Goal: Information Seeking & Learning: Understand process/instructions

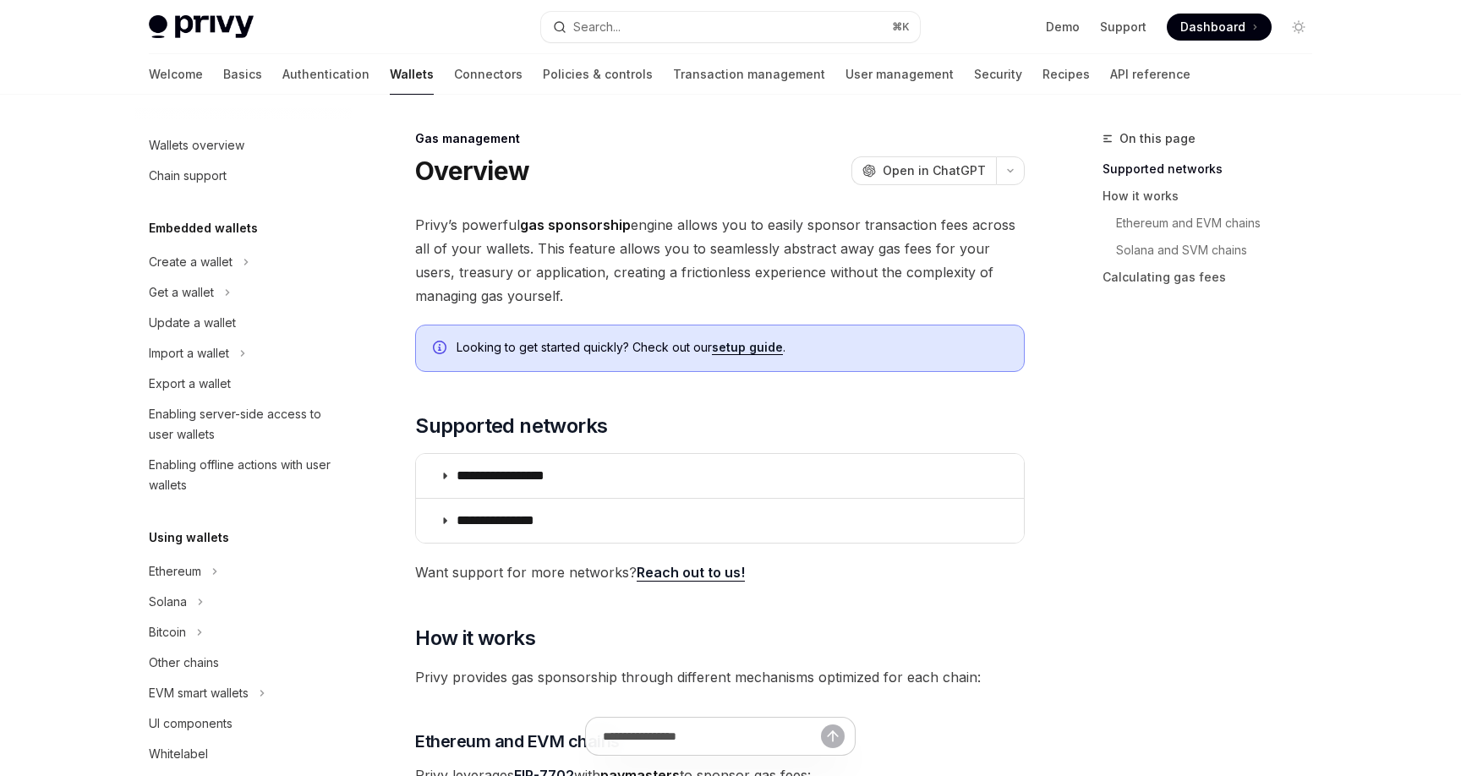
scroll to position [676, 0]
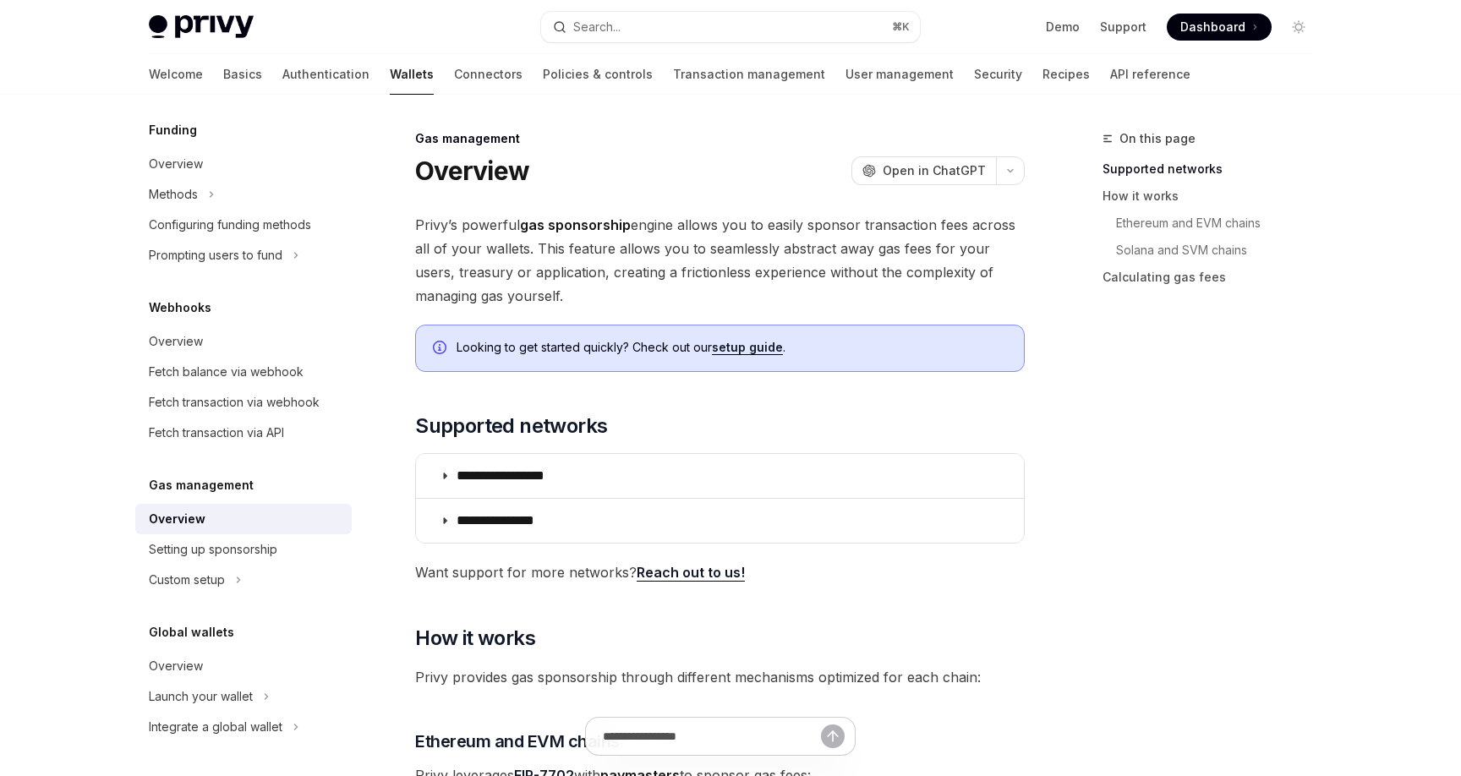
click at [756, 353] on link "setup guide" at bounding box center [747, 347] width 71 height 15
type textarea "*"
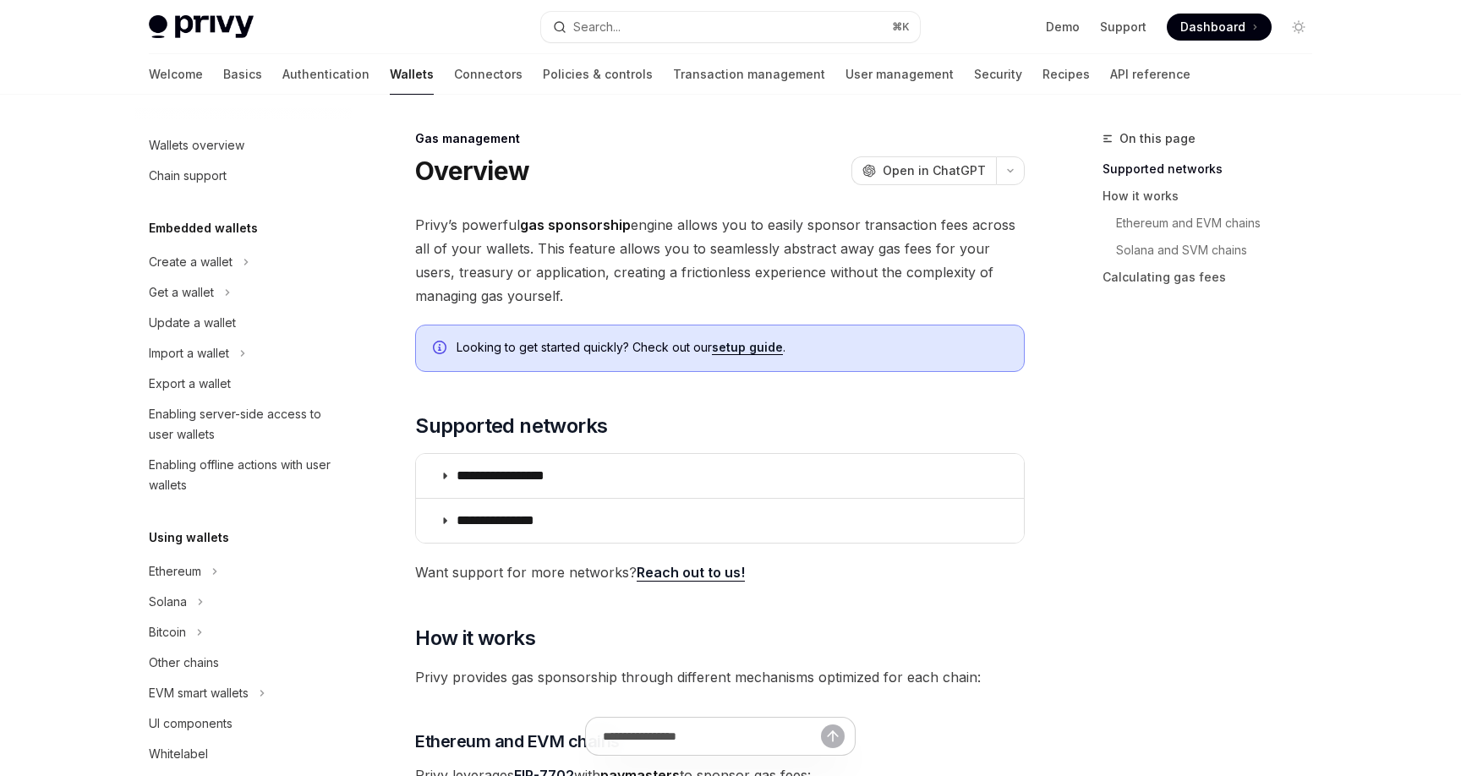
scroll to position [676, 0]
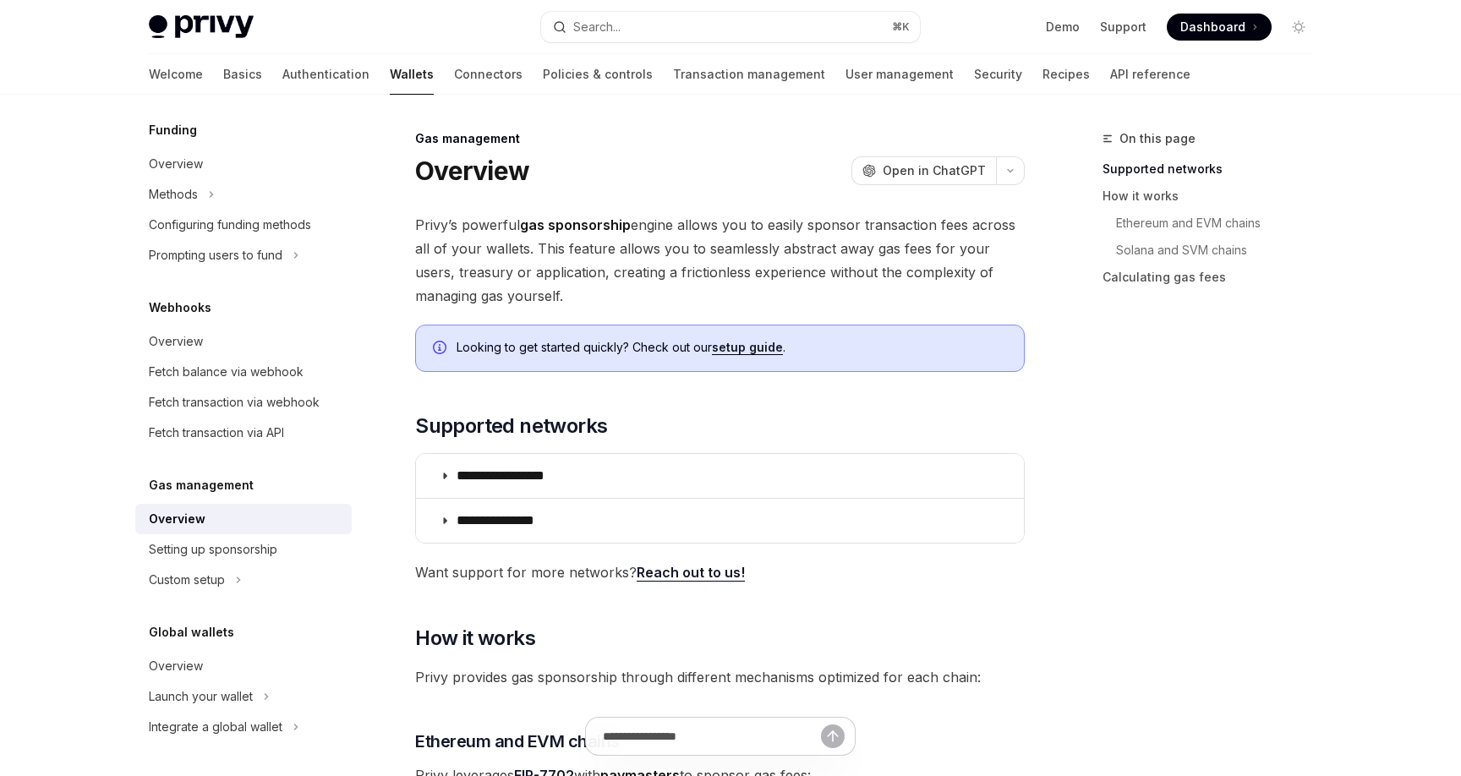
click at [730, 345] on link "setup guide" at bounding box center [747, 347] width 71 height 15
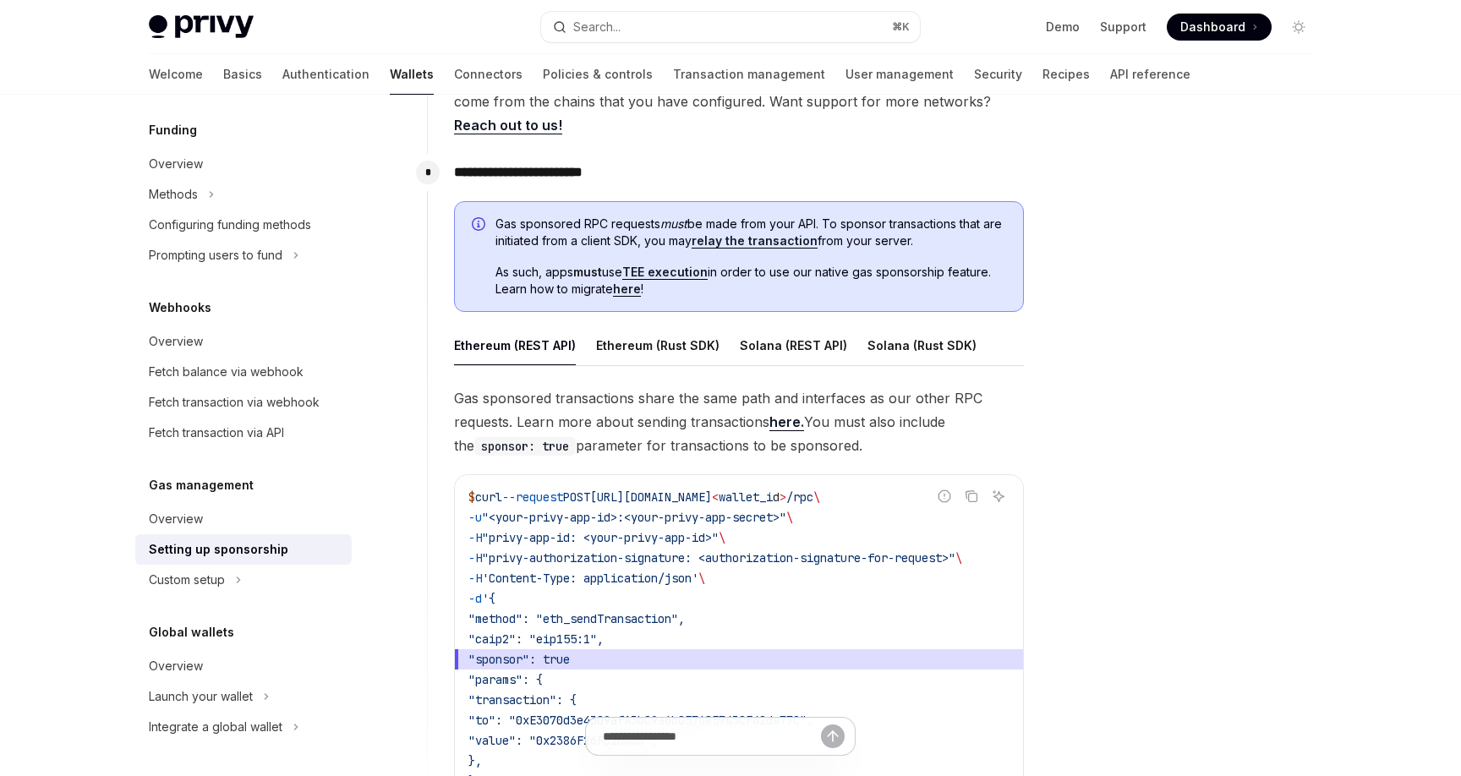
scroll to position [847, 0]
click at [727, 243] on link "relay the transaction" at bounding box center [755, 242] width 126 height 15
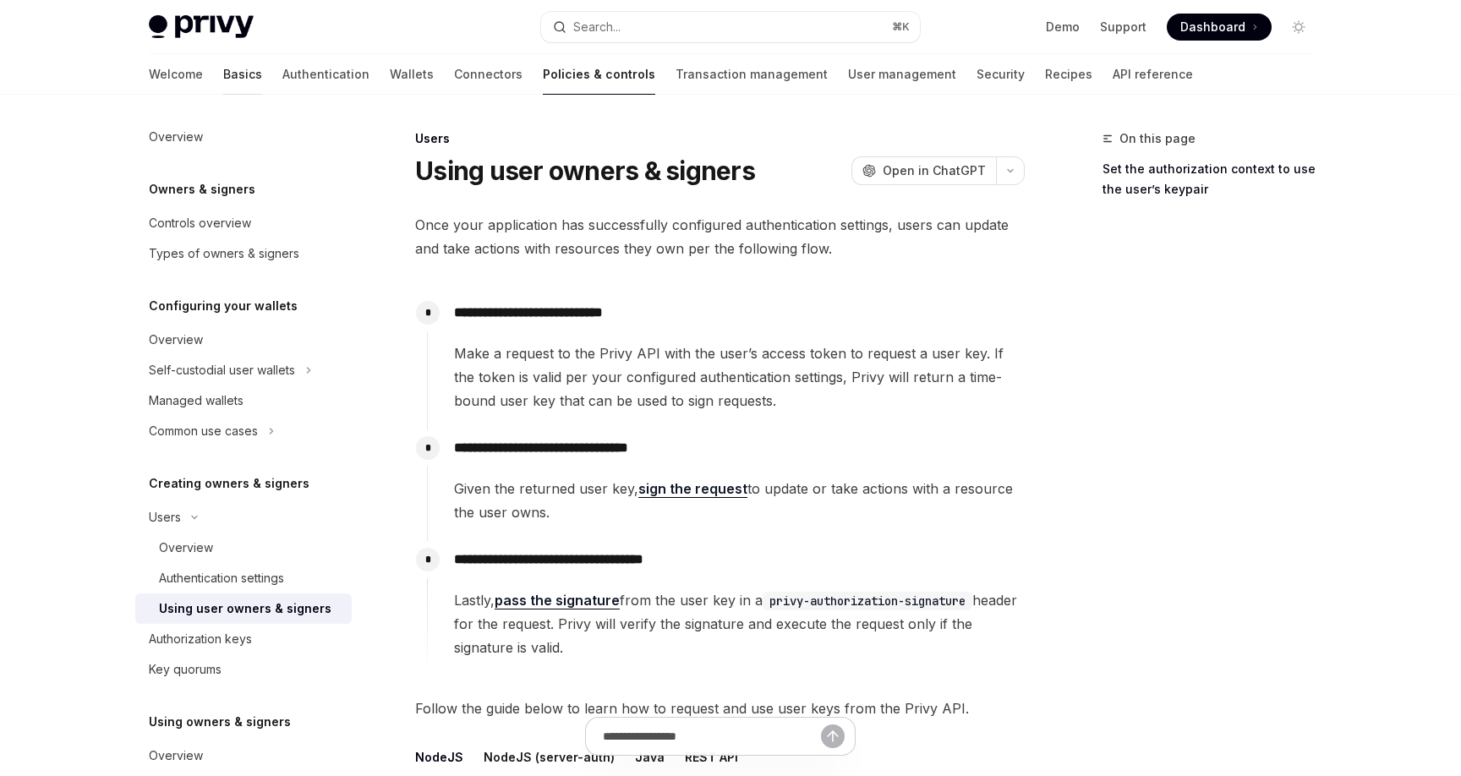
click at [223, 74] on link "Basics" at bounding box center [242, 74] width 39 height 41
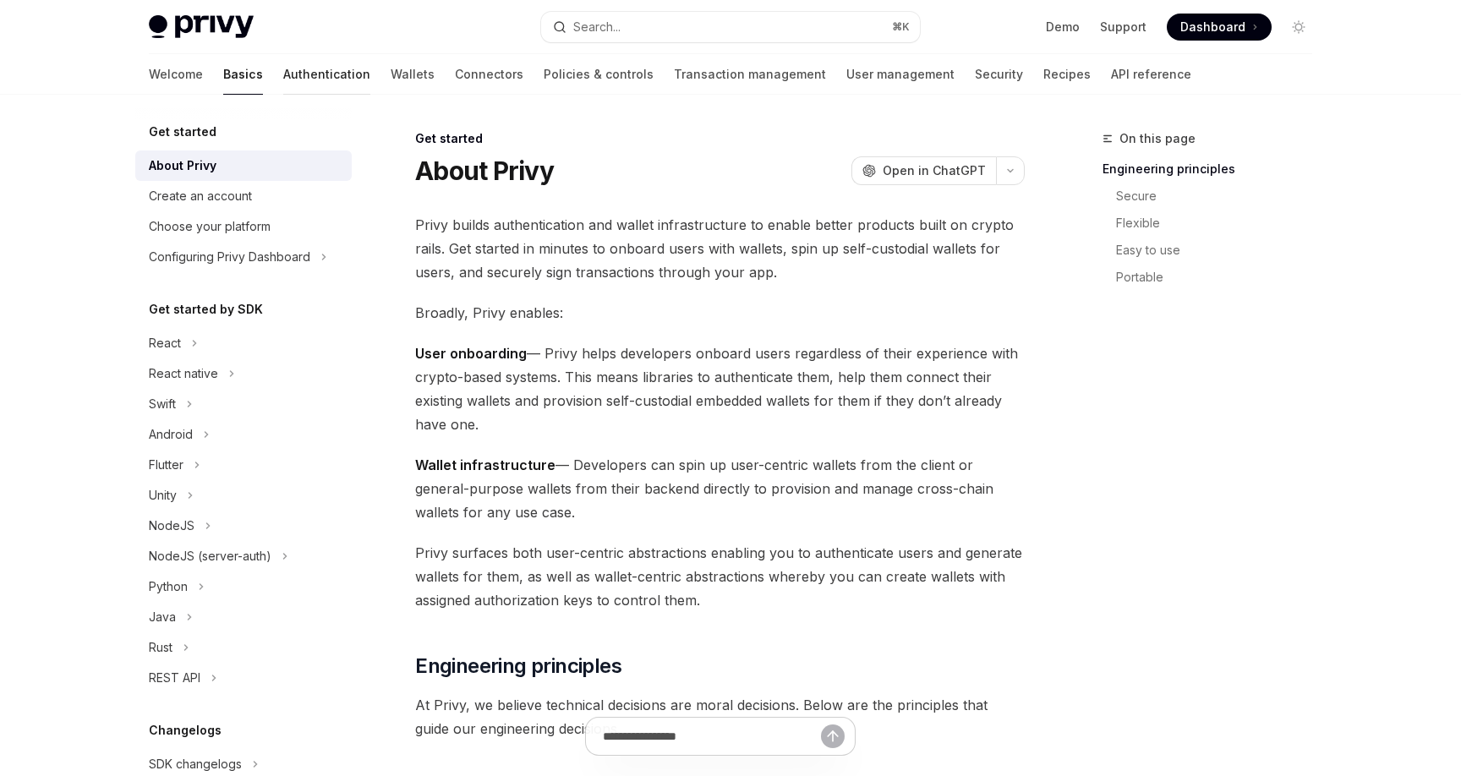
click at [288, 78] on link "Authentication" at bounding box center [326, 74] width 87 height 41
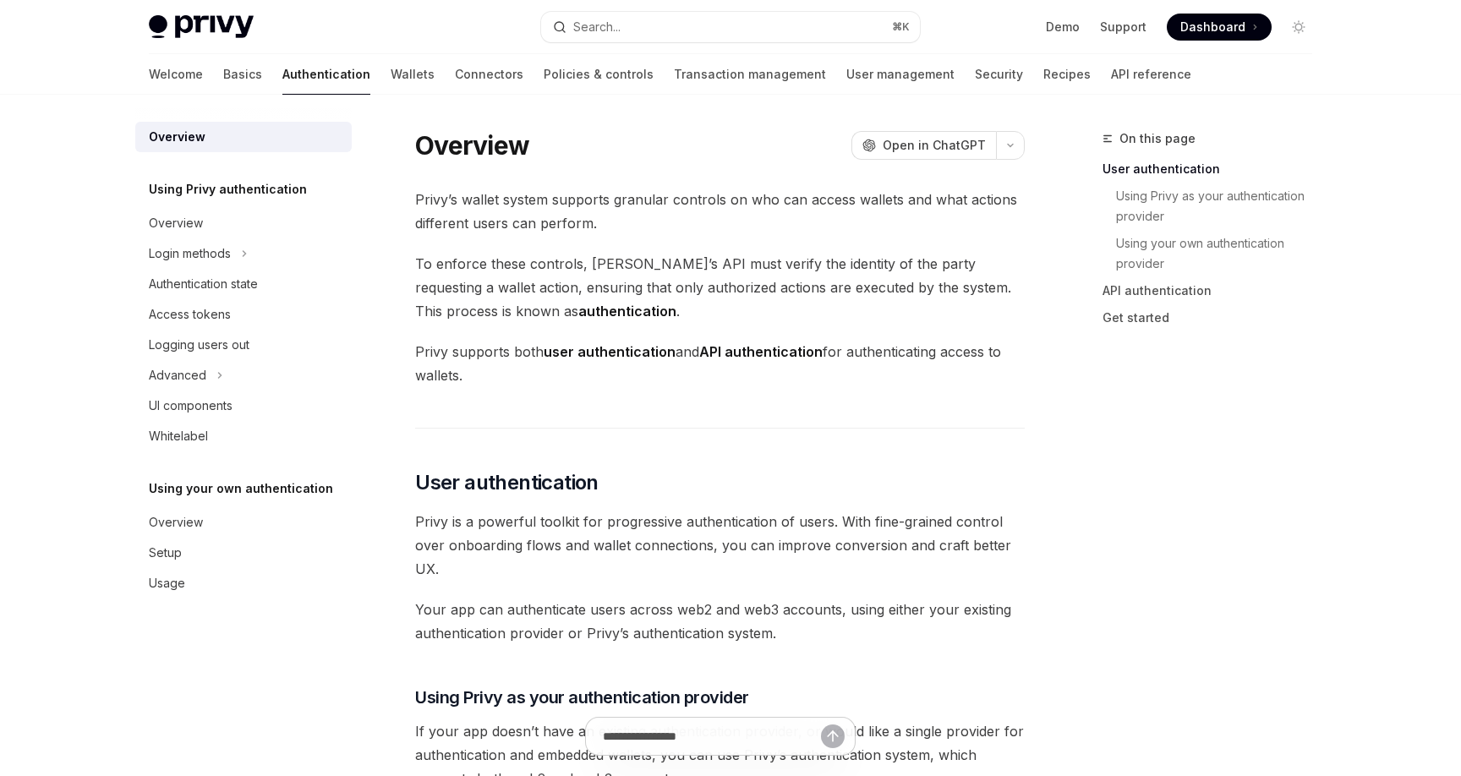
click at [307, 76] on div "Welcome Basics Authentication Wallets Connectors Policies & controls Transactio…" at bounding box center [670, 74] width 1042 height 41
click at [391, 78] on link "Wallets" at bounding box center [413, 74] width 44 height 41
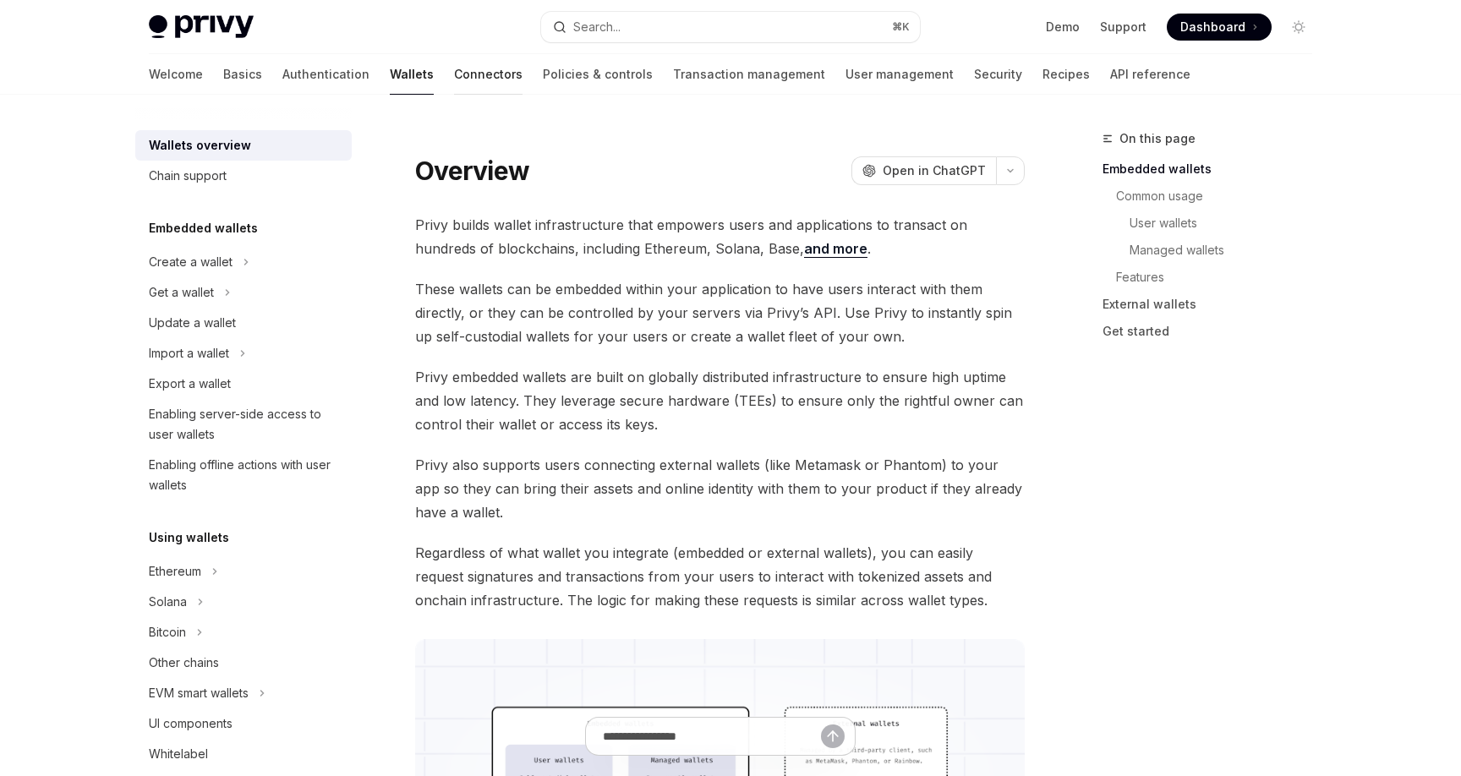
click at [454, 73] on link "Connectors" at bounding box center [488, 74] width 68 height 41
type textarea "*"
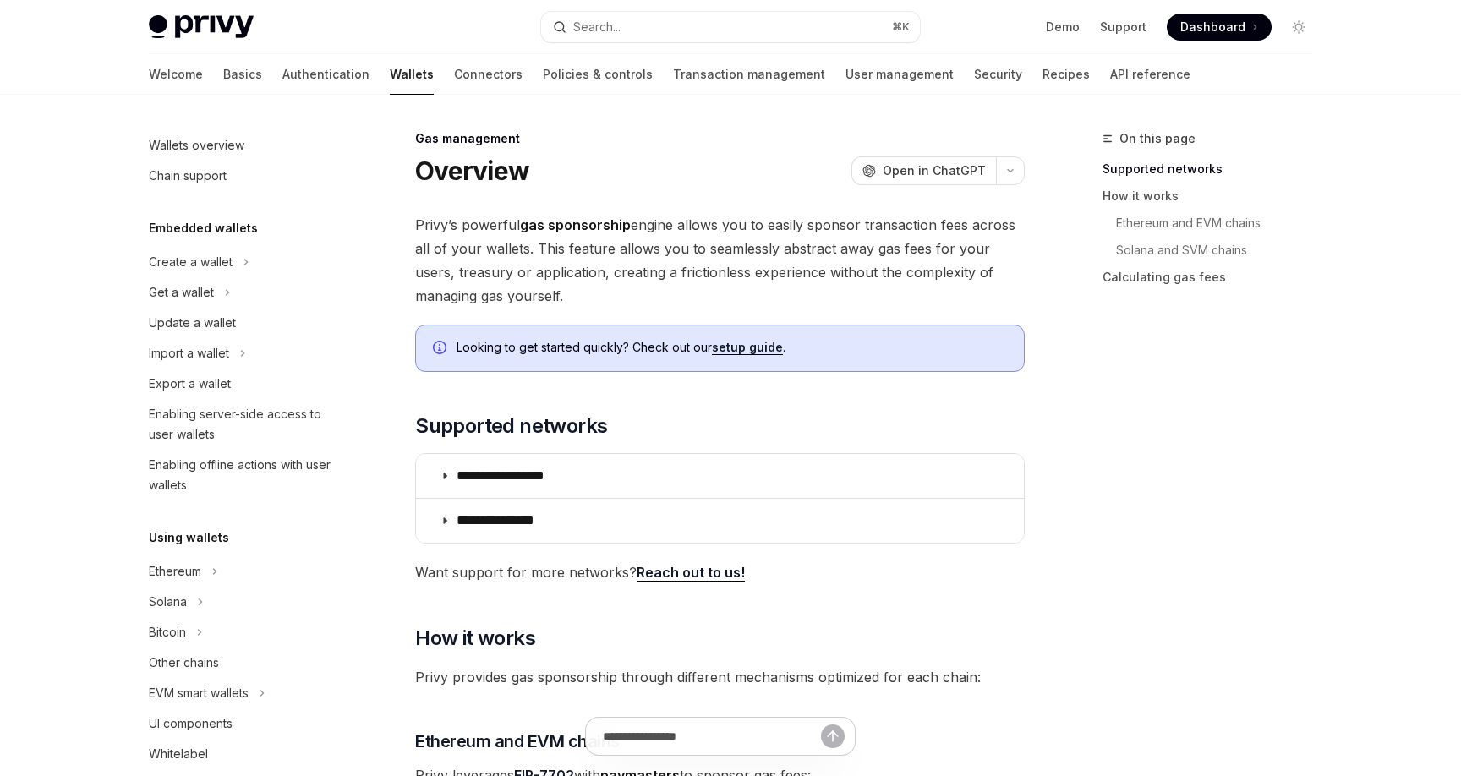
scroll to position [676, 0]
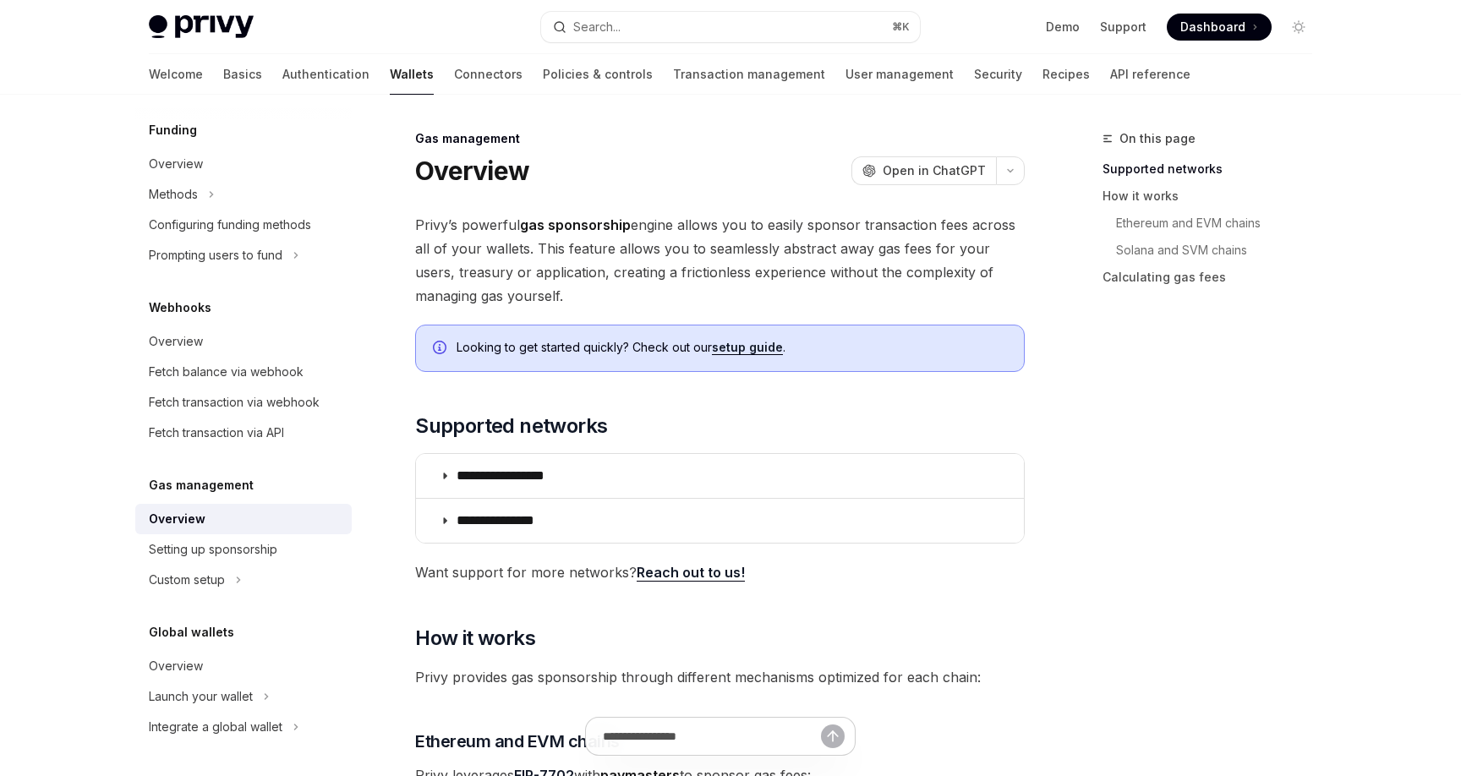
click at [752, 347] on link "setup guide" at bounding box center [747, 347] width 71 height 15
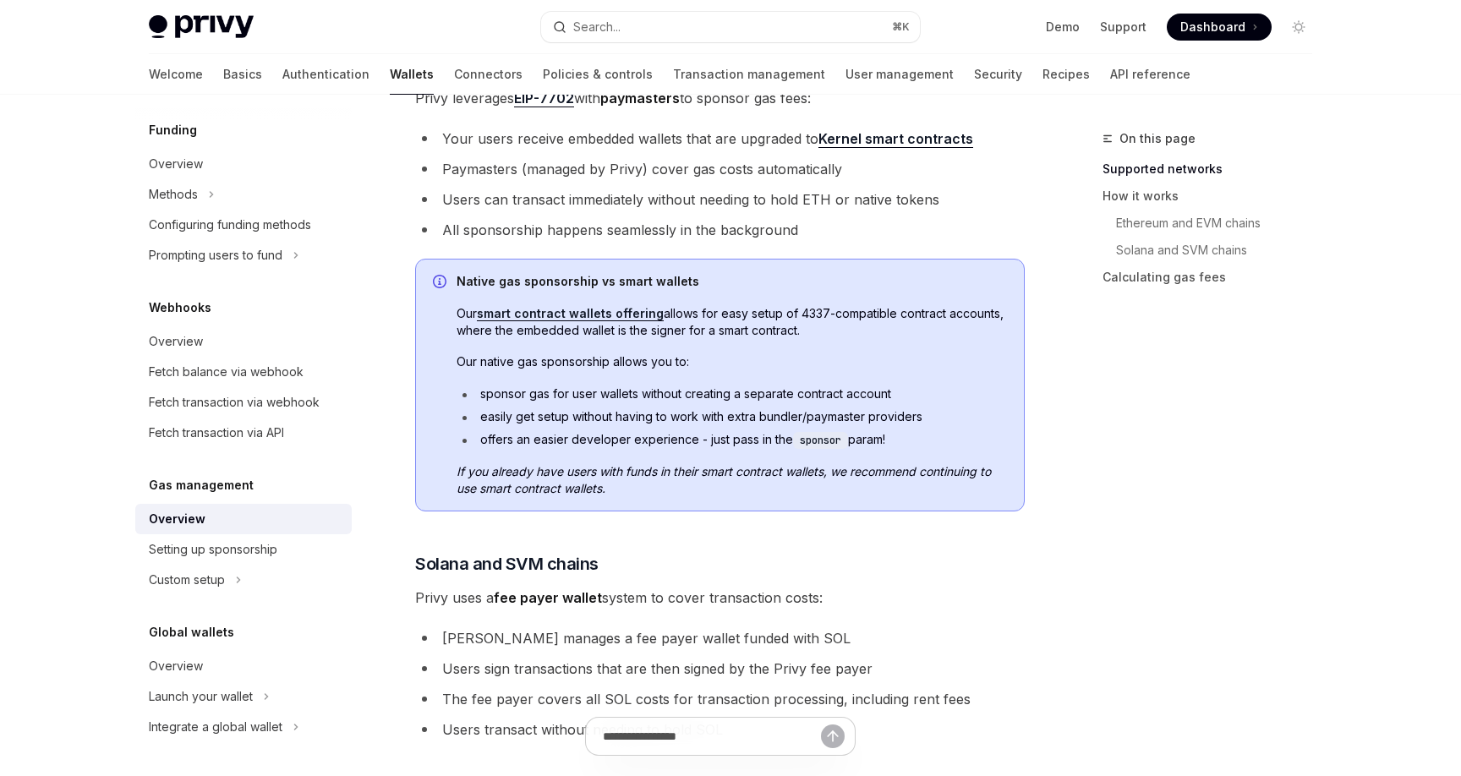
scroll to position [0, 0]
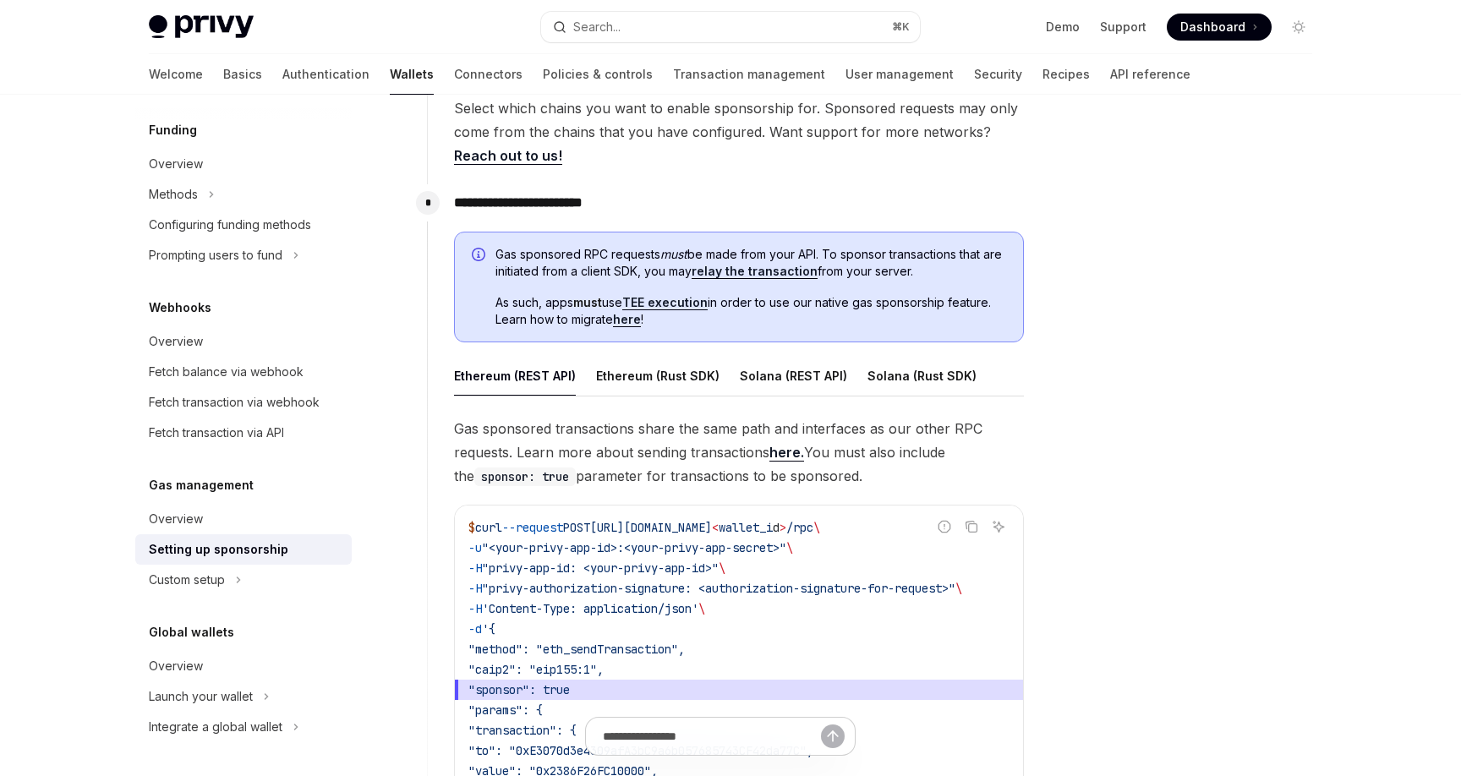
scroll to position [796, 0]
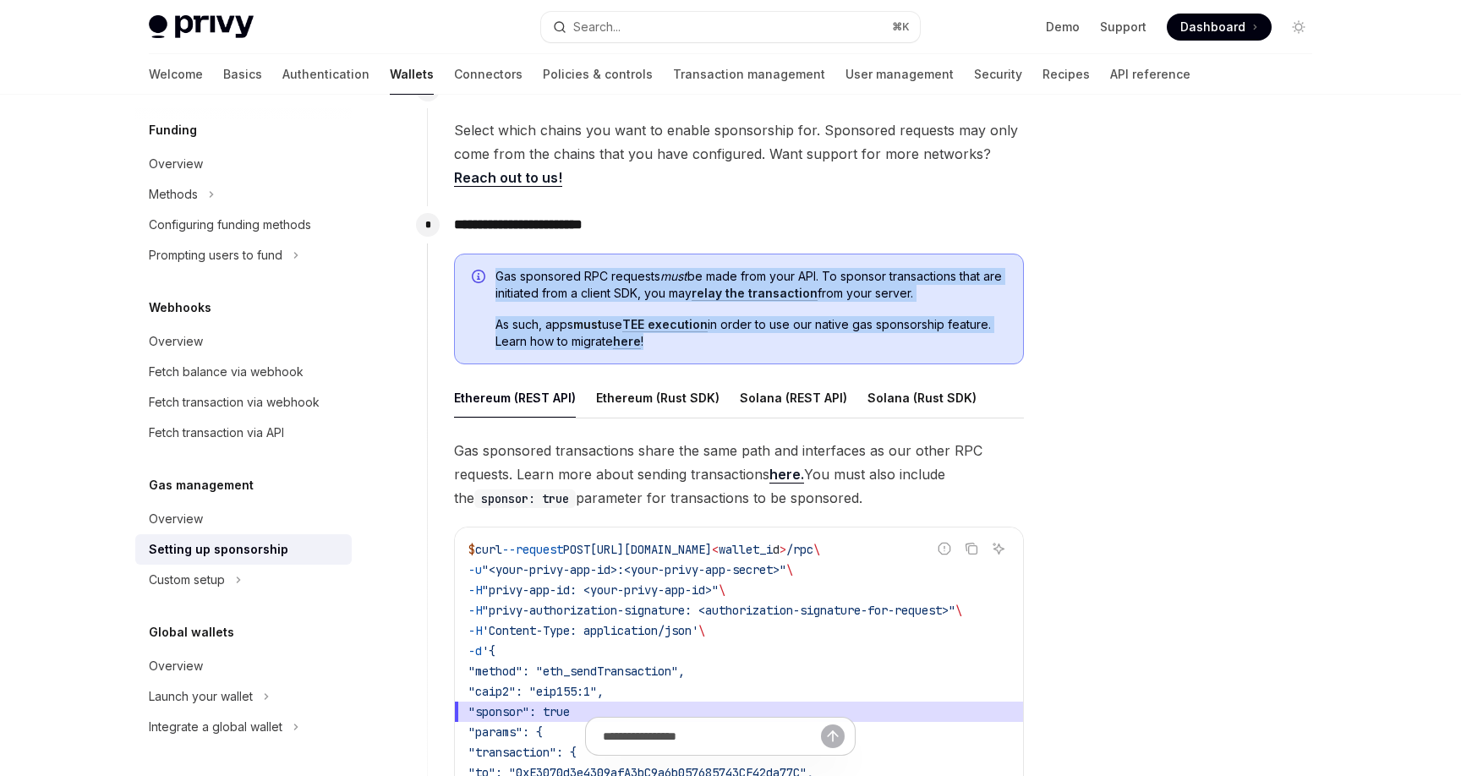
drag, startPoint x: 717, startPoint y: 358, endPoint x: 446, endPoint y: 279, distance: 281.7
click at [446, 279] on div "**********" at bounding box center [726, 555] width 598 height 698
copy div "Gas sponsored RPC requests must be made from your API. To sponsor transactions …"
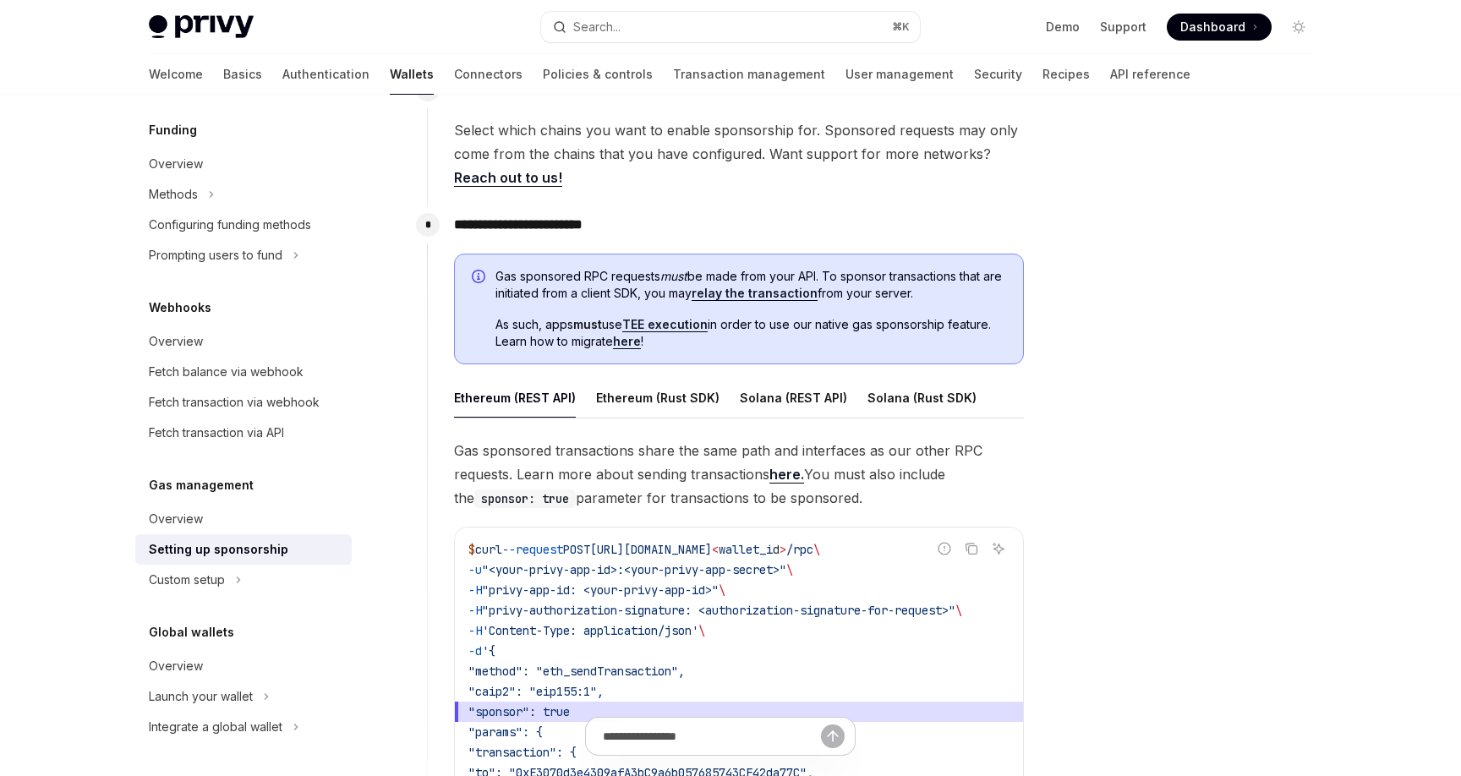
click at [752, 341] on span "As such, apps must use TEE execution in order to use our native gas sponsorship…" at bounding box center [750, 333] width 511 height 34
click at [774, 296] on link "relay the transaction" at bounding box center [755, 293] width 126 height 15
click at [683, 325] on link "TEE execution" at bounding box center [664, 324] width 85 height 15
